Goal: Task Accomplishment & Management: Understand process/instructions

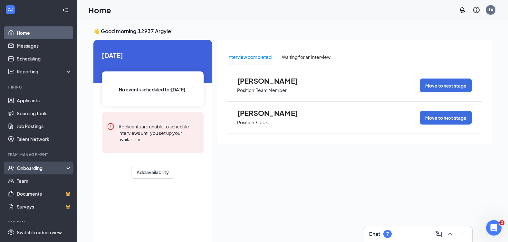
click at [61, 173] on div "Onboarding" at bounding box center [38, 168] width 77 height 13
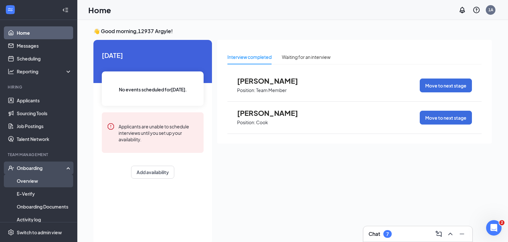
click at [55, 180] on link "Overview" at bounding box center [44, 181] width 55 height 13
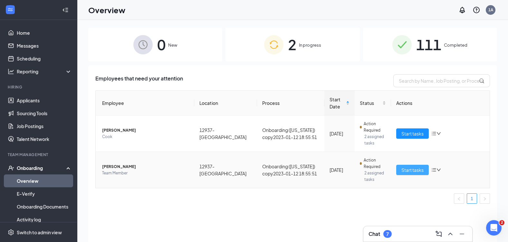
drag, startPoint x: 410, startPoint y: 172, endPoint x: 406, endPoint y: 168, distance: 6.2
click at [410, 172] on span "Start tasks" at bounding box center [412, 170] width 22 height 7
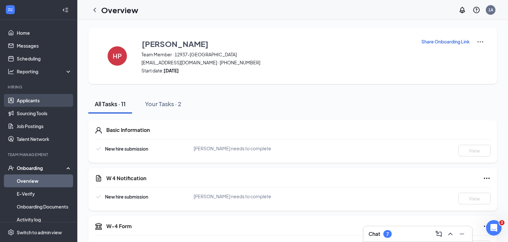
click at [39, 101] on link "Applicants" at bounding box center [44, 100] width 55 height 13
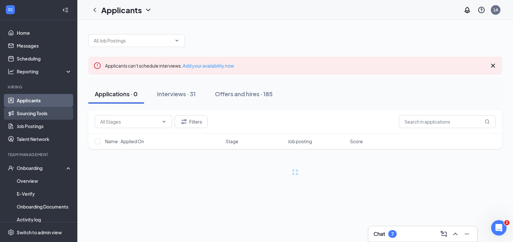
click at [44, 119] on link "Sourcing Tools" at bounding box center [44, 113] width 55 height 13
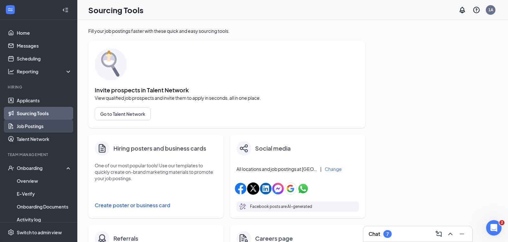
click at [46, 128] on link "Job Postings" at bounding box center [44, 126] width 55 height 13
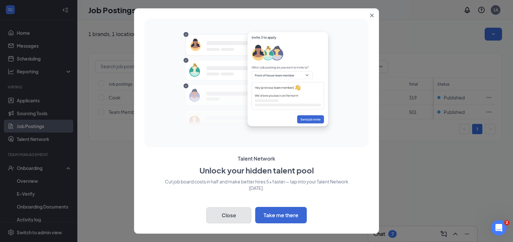
click at [230, 223] on button "Close" at bounding box center [228, 215] width 45 height 16
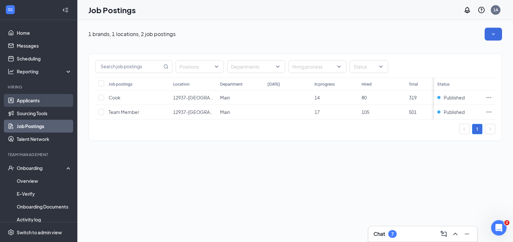
click at [47, 100] on link "Applicants" at bounding box center [44, 100] width 55 height 13
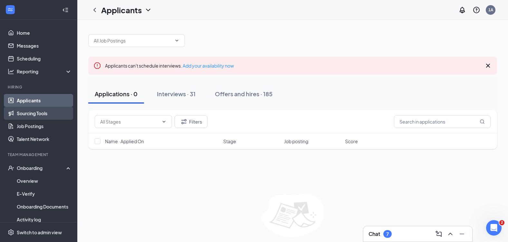
click at [51, 114] on link "Sourcing Tools" at bounding box center [44, 113] width 55 height 13
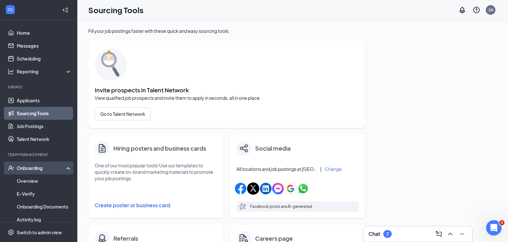
click at [67, 167] on icon at bounding box center [69, 167] width 5 height 0
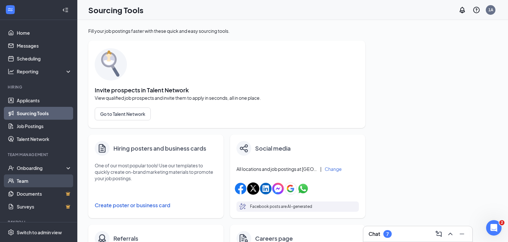
click at [55, 179] on link "Team" at bounding box center [44, 181] width 55 height 13
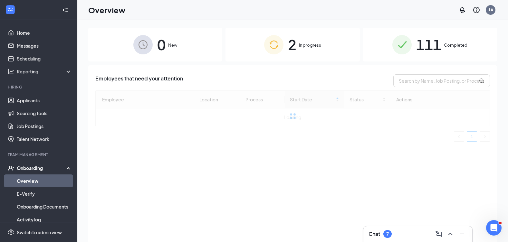
drag, startPoint x: 266, startPoint y: 34, endPoint x: 263, endPoint y: 36, distance: 3.9
click at [266, 35] on div "2 In progress" at bounding box center [292, 45] width 134 height 34
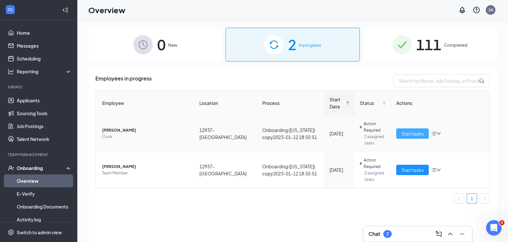
click at [412, 134] on span "Start tasks" at bounding box center [412, 133] width 22 height 7
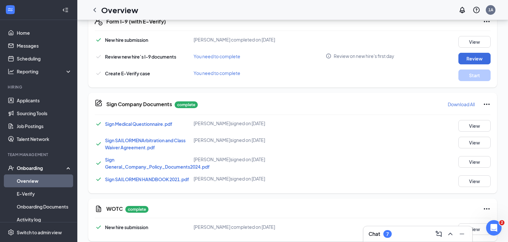
scroll to position [263, 0]
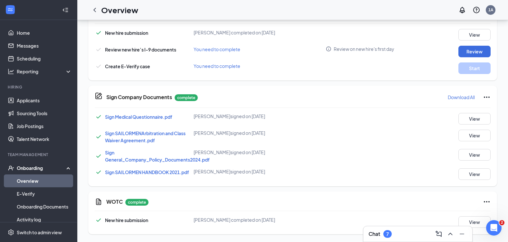
click at [42, 167] on div "Onboarding" at bounding box center [42, 168] width 50 height 6
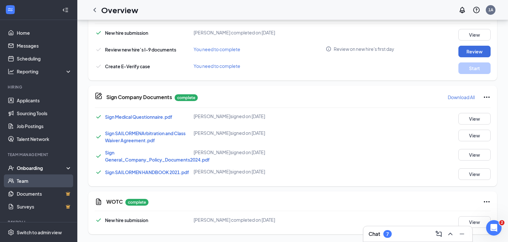
click at [36, 182] on link "Team" at bounding box center [44, 181] width 55 height 13
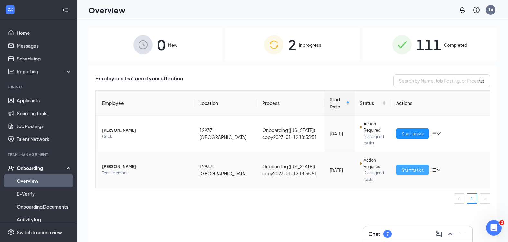
click at [417, 170] on span "Start tasks" at bounding box center [412, 170] width 22 height 7
